Goal: Task Accomplishment & Management: Manage account settings

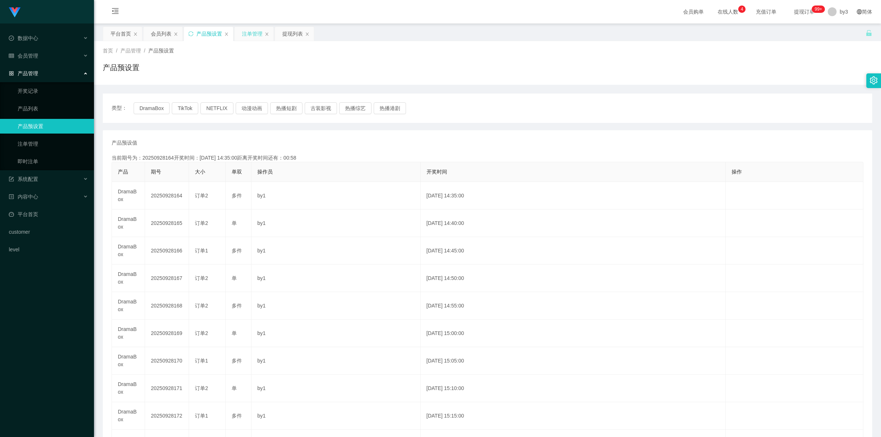
click at [246, 36] on div "注单管理" at bounding box center [252, 34] width 21 height 14
